Goal: Communication & Community: Answer question/provide support

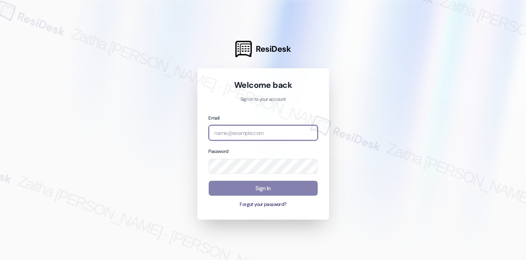
click at [243, 132] on input "email" at bounding box center [263, 132] width 109 height 15
click at [0, 259] on com-1password-button at bounding box center [0, 260] width 0 height 0
click at [262, 134] on input "grant" at bounding box center [263, 132] width 109 height 15
type input "automated-surveys-grant_main-zaitha.mae.[PERSON_NAME]@grant_[DOMAIN_NAME]"
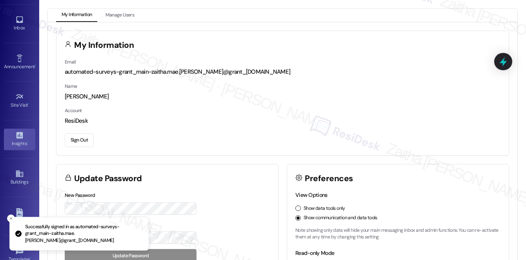
scroll to position [35, 0]
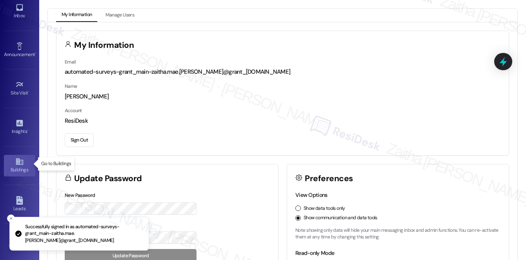
click at [24, 167] on div "Buildings" at bounding box center [19, 170] width 39 height 8
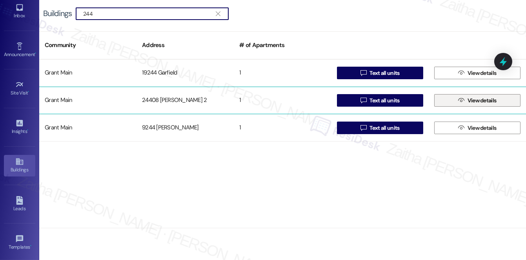
type input "244"
click at [479, 102] on span "View details" at bounding box center [481, 100] width 29 height 8
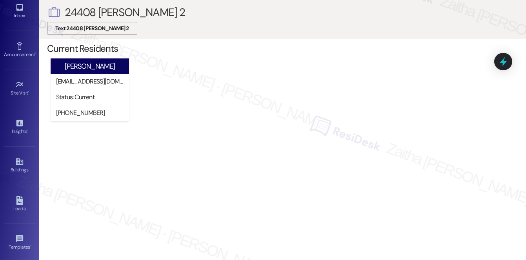
click at [98, 29] on span "Text 24408 [PERSON_NAME] 2" at bounding box center [92, 28] width 74 height 8
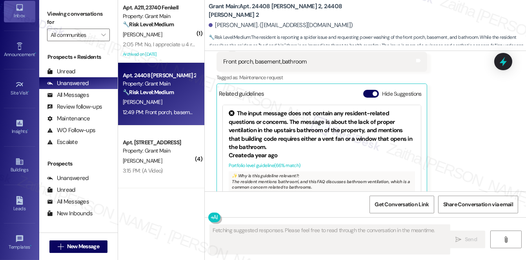
scroll to position [1166, 0]
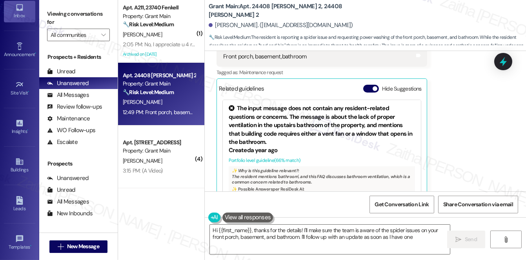
type textarea "Hi {{first_name}}, thanks for the details! I'll make sure the team is aware of …"
click at [367, 85] on button "Hide Suggestions" at bounding box center [371, 89] width 16 height 8
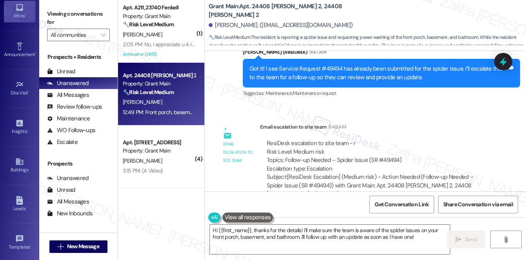
scroll to position [813, 0]
